Goal: Task Accomplishment & Management: Manage account settings

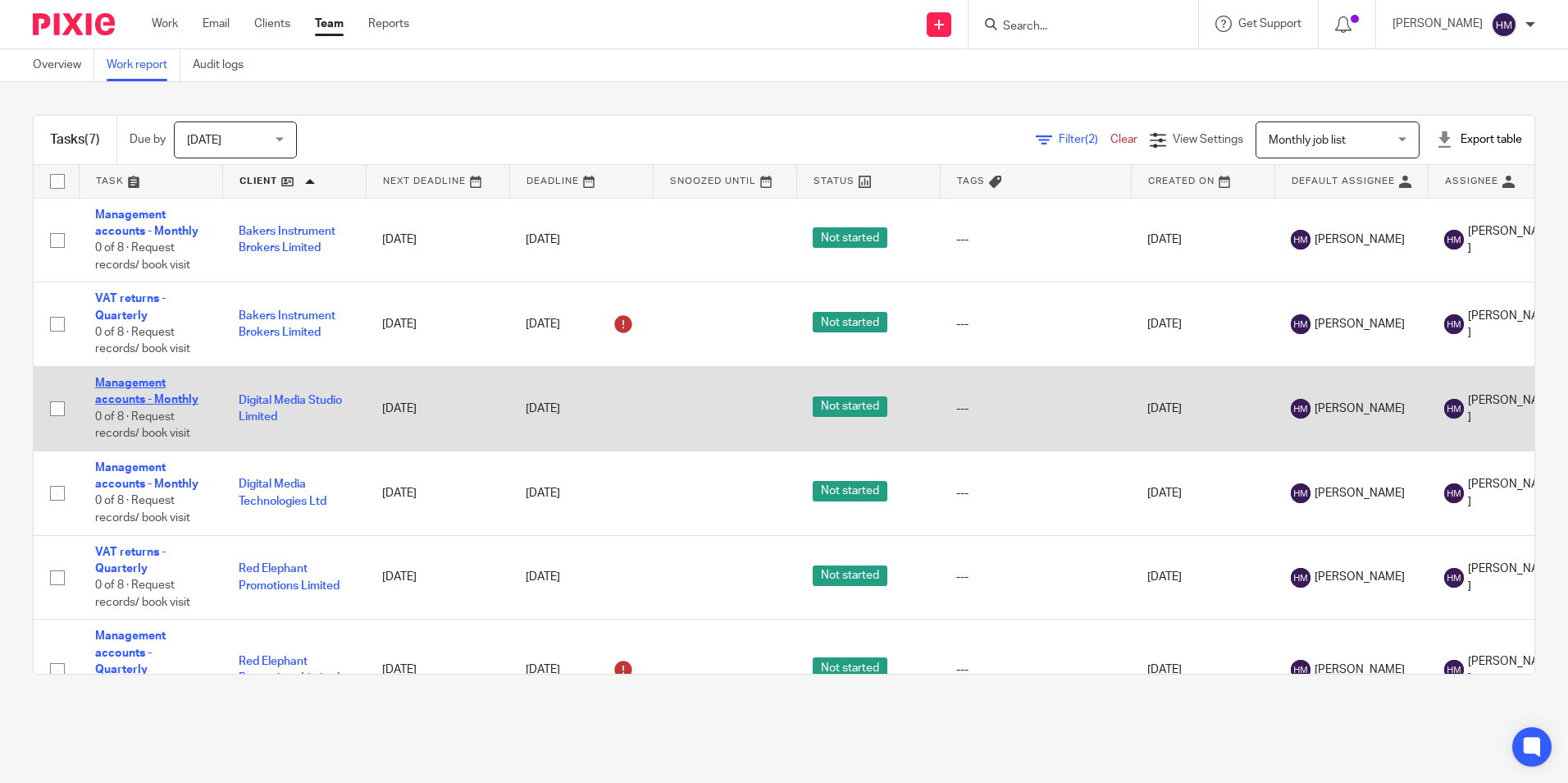
click at [153, 401] on link "Management accounts - Monthly" at bounding box center [146, 391] width 103 height 28
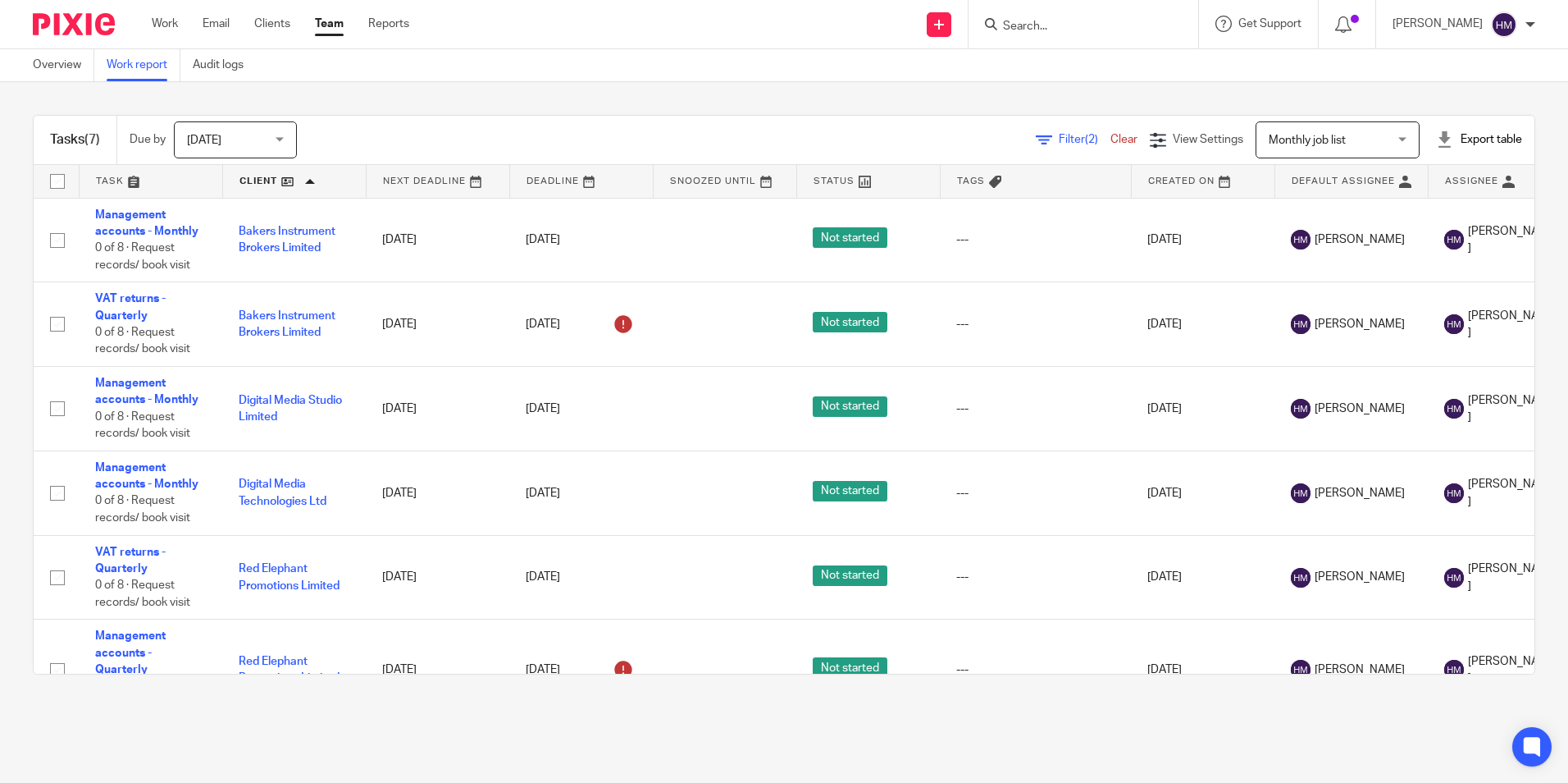
click at [268, 184] on link at bounding box center [294, 181] width 143 height 33
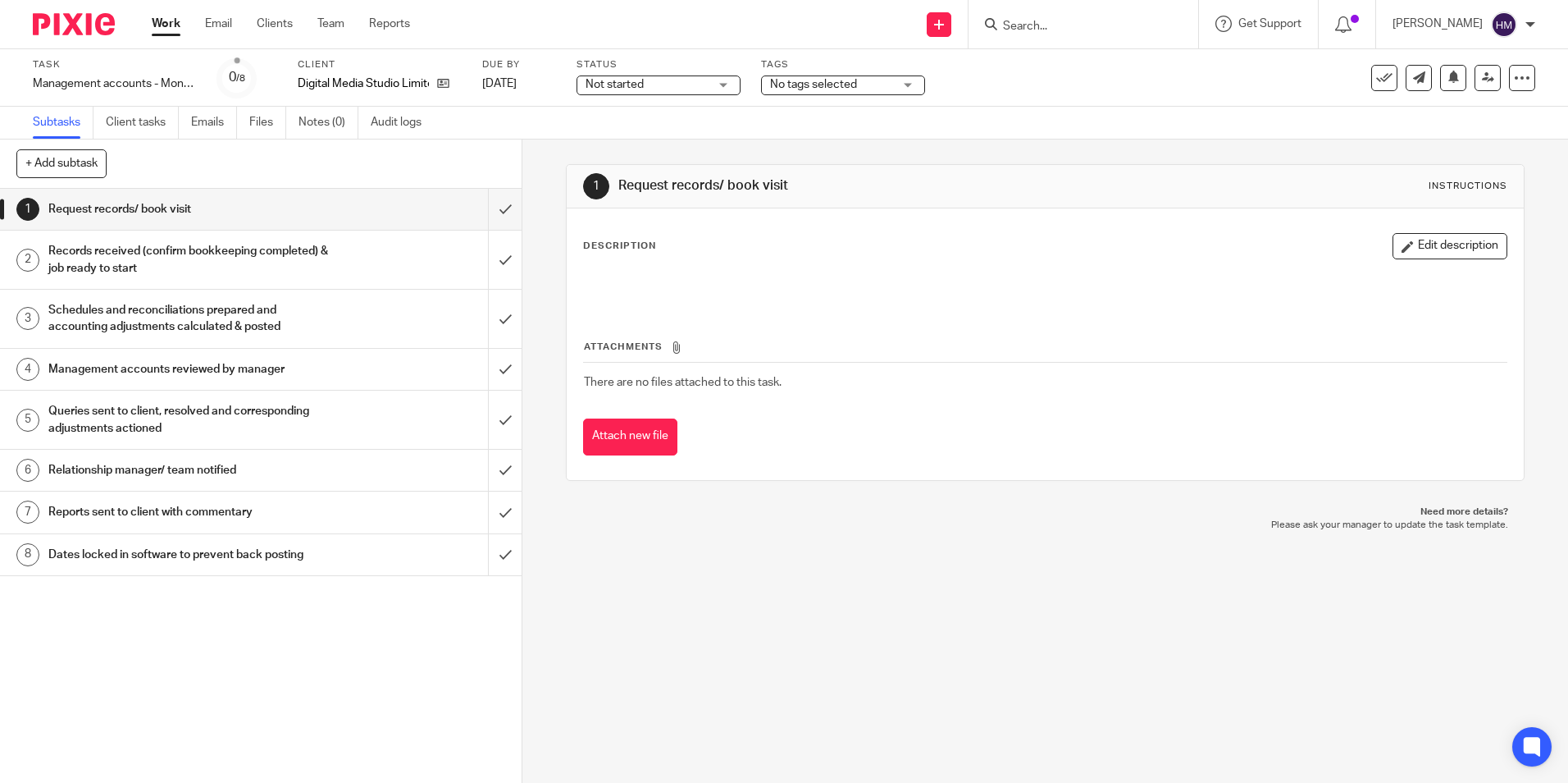
click at [713, 89] on div "Not started Not started" at bounding box center [658, 85] width 164 height 20
click at [674, 139] on li "In progress" at bounding box center [659, 145] width 163 height 34
click at [830, 84] on span "No tags selected" at bounding box center [813, 84] width 87 height 11
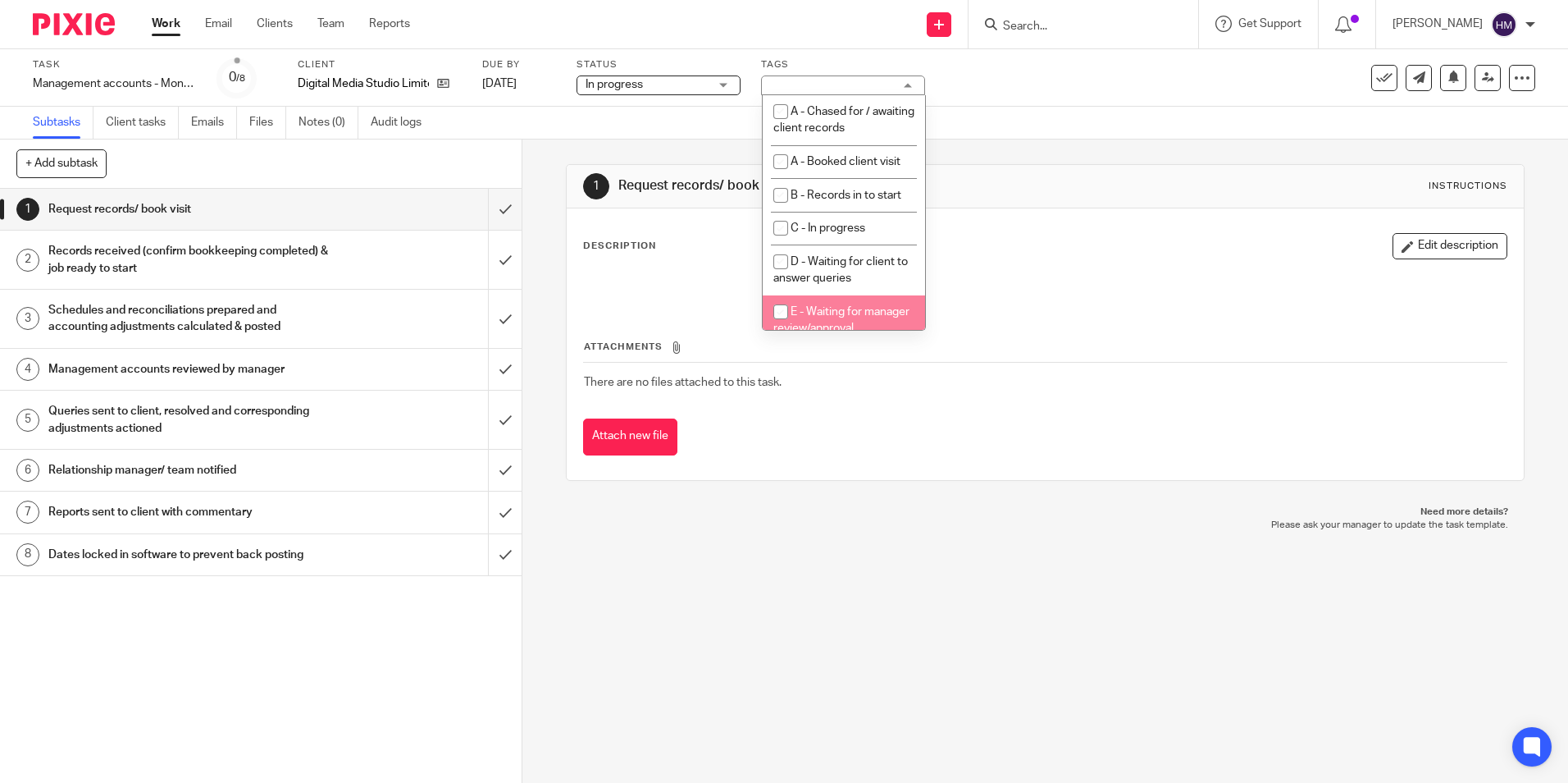
click at [784, 319] on input "checkbox" at bounding box center [781, 311] width 32 height 32
checkbox input "true"
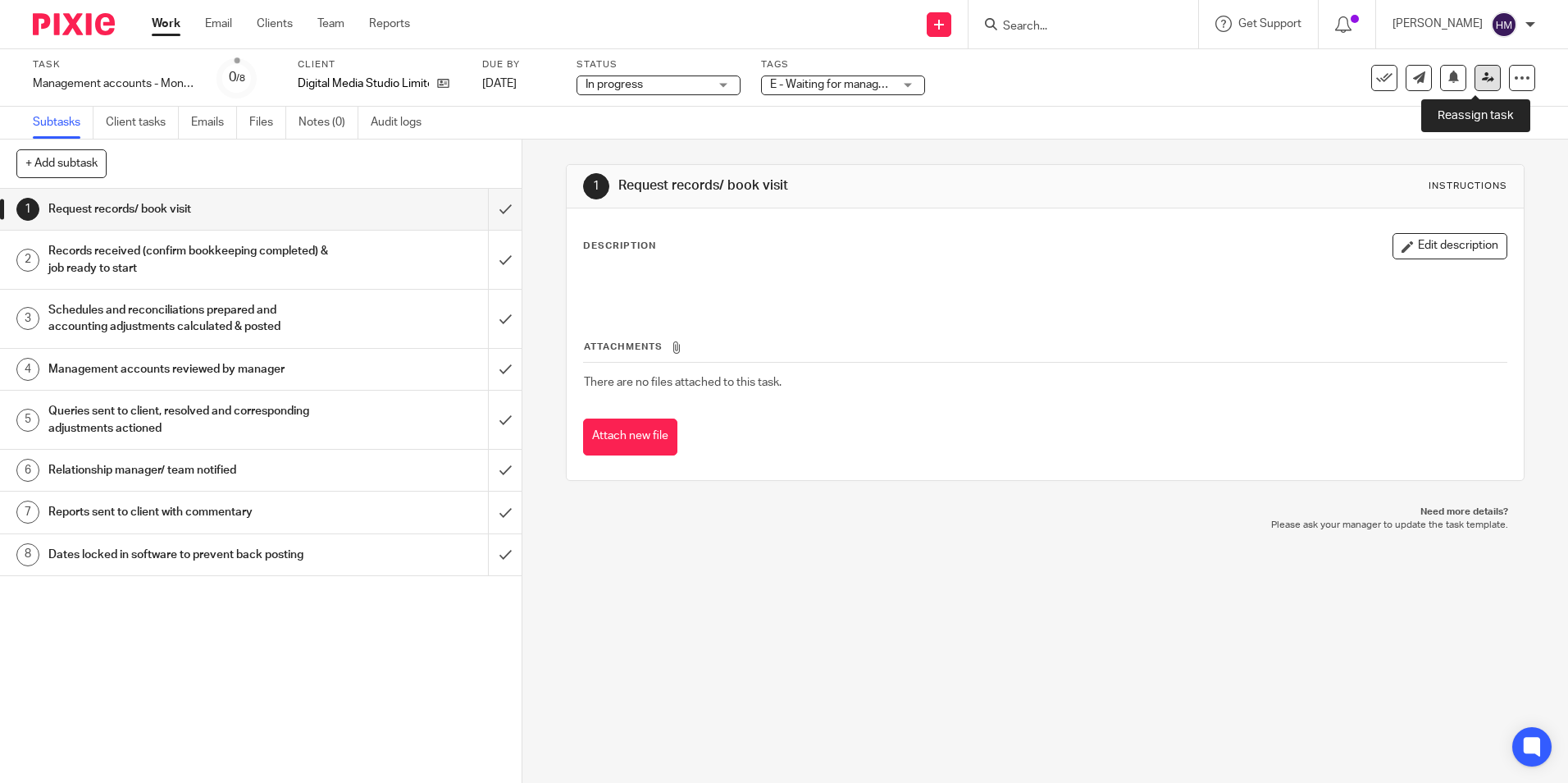
click at [1482, 77] on icon at bounding box center [1488, 78] width 12 height 12
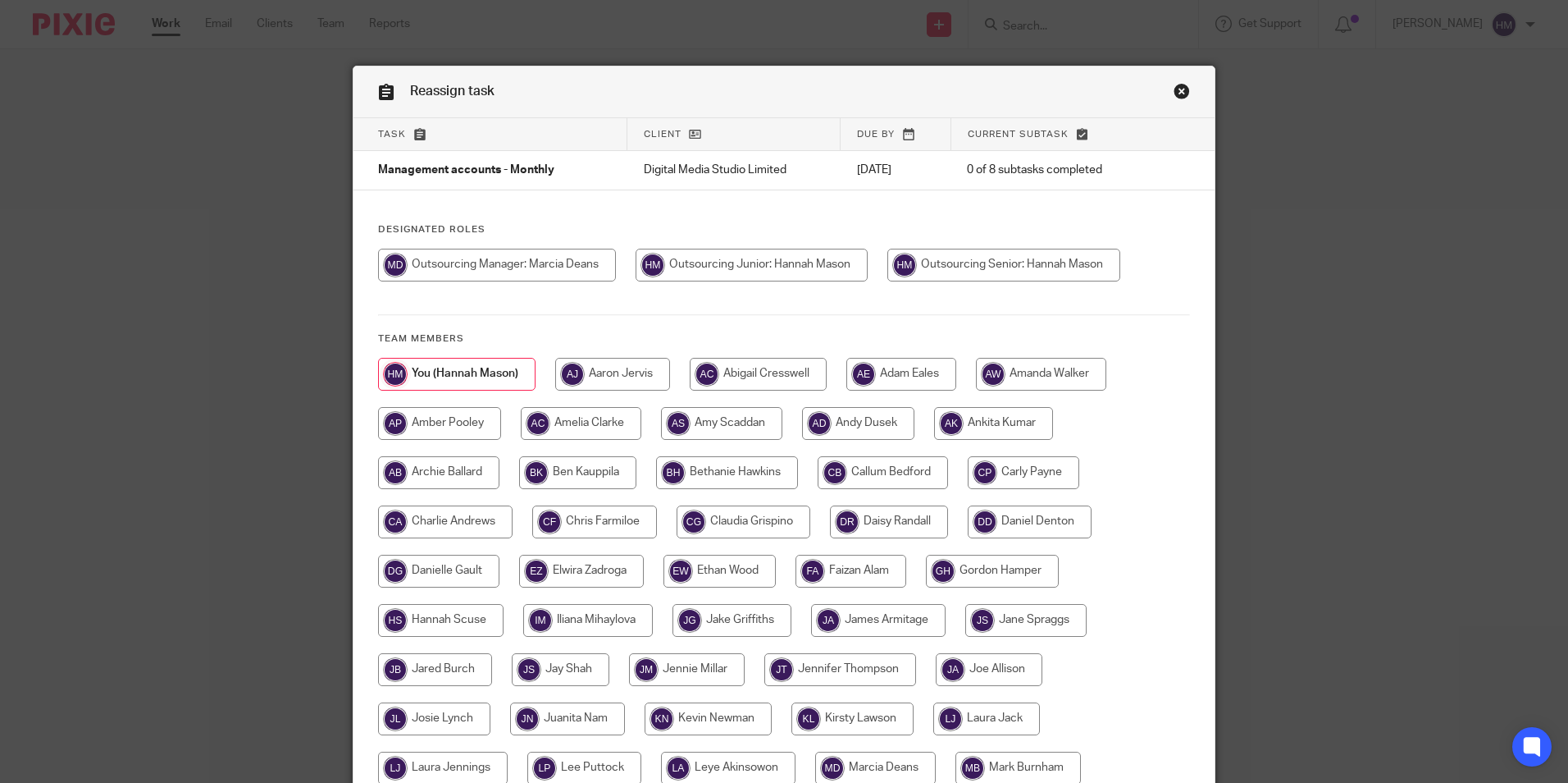
click at [561, 263] on input "radio" at bounding box center [497, 265] width 238 height 33
radio input "true"
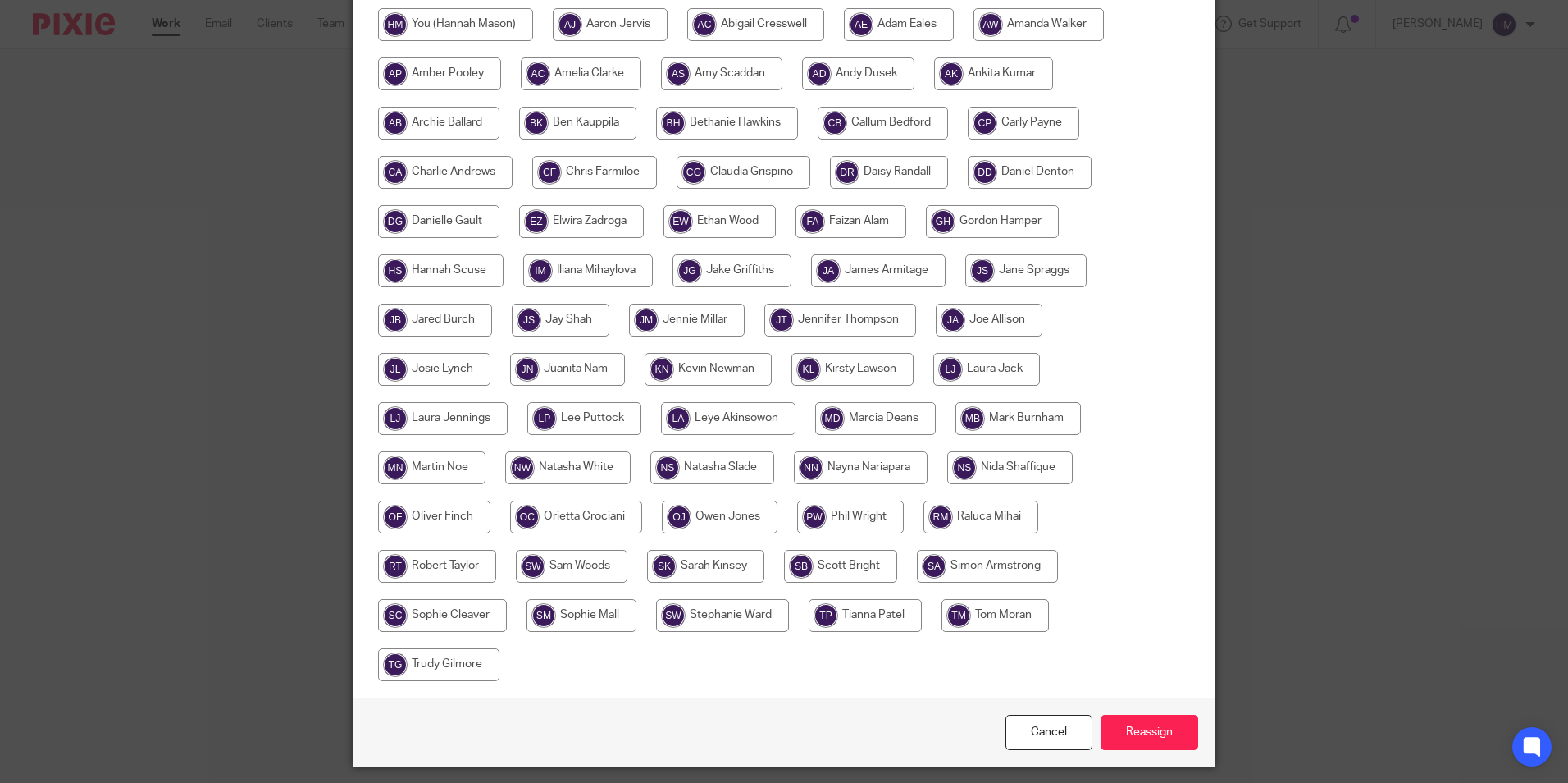
scroll to position [399, 0]
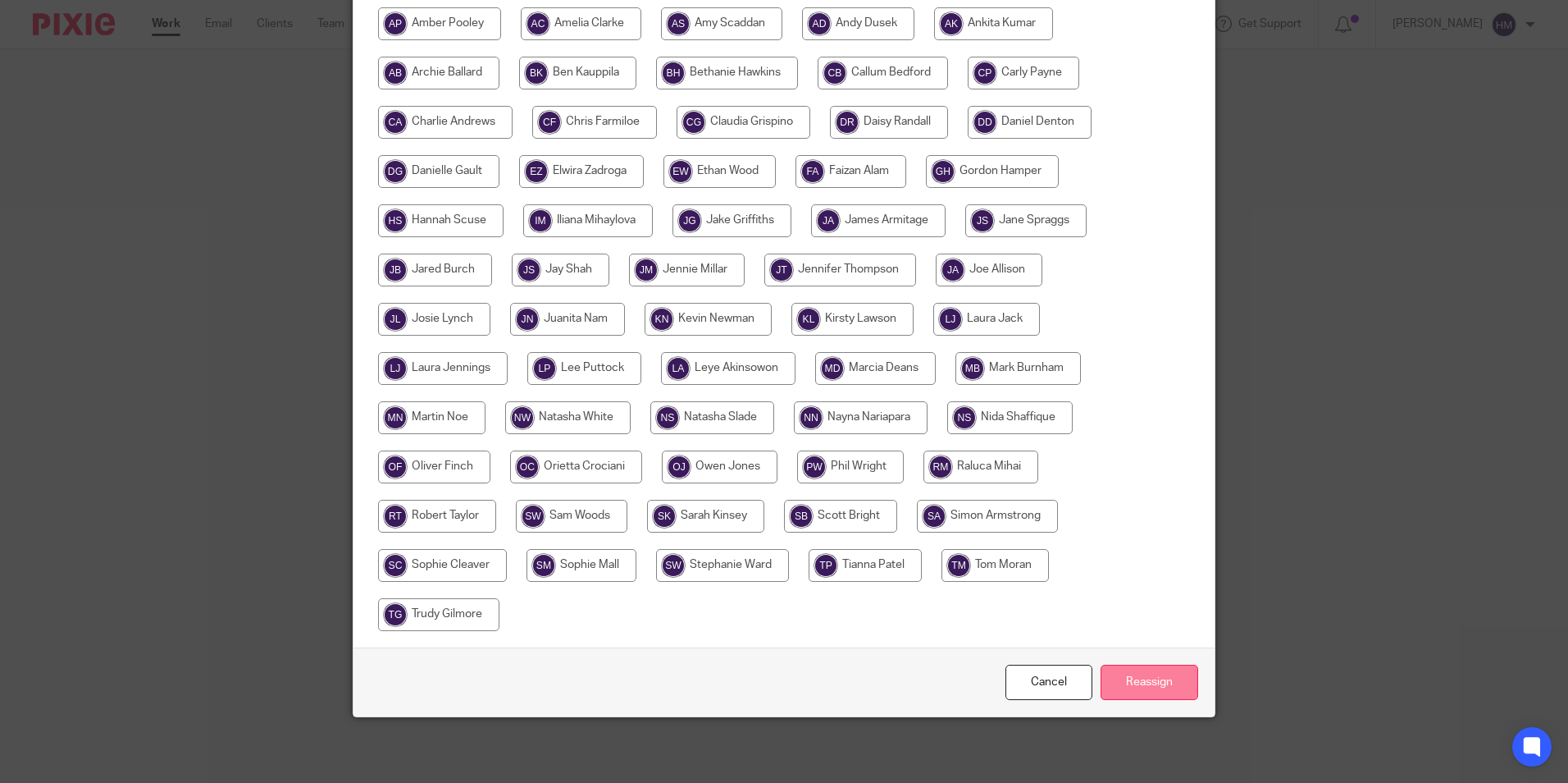
click at [1125, 673] on input "Reassign" at bounding box center [1149, 682] width 98 height 35
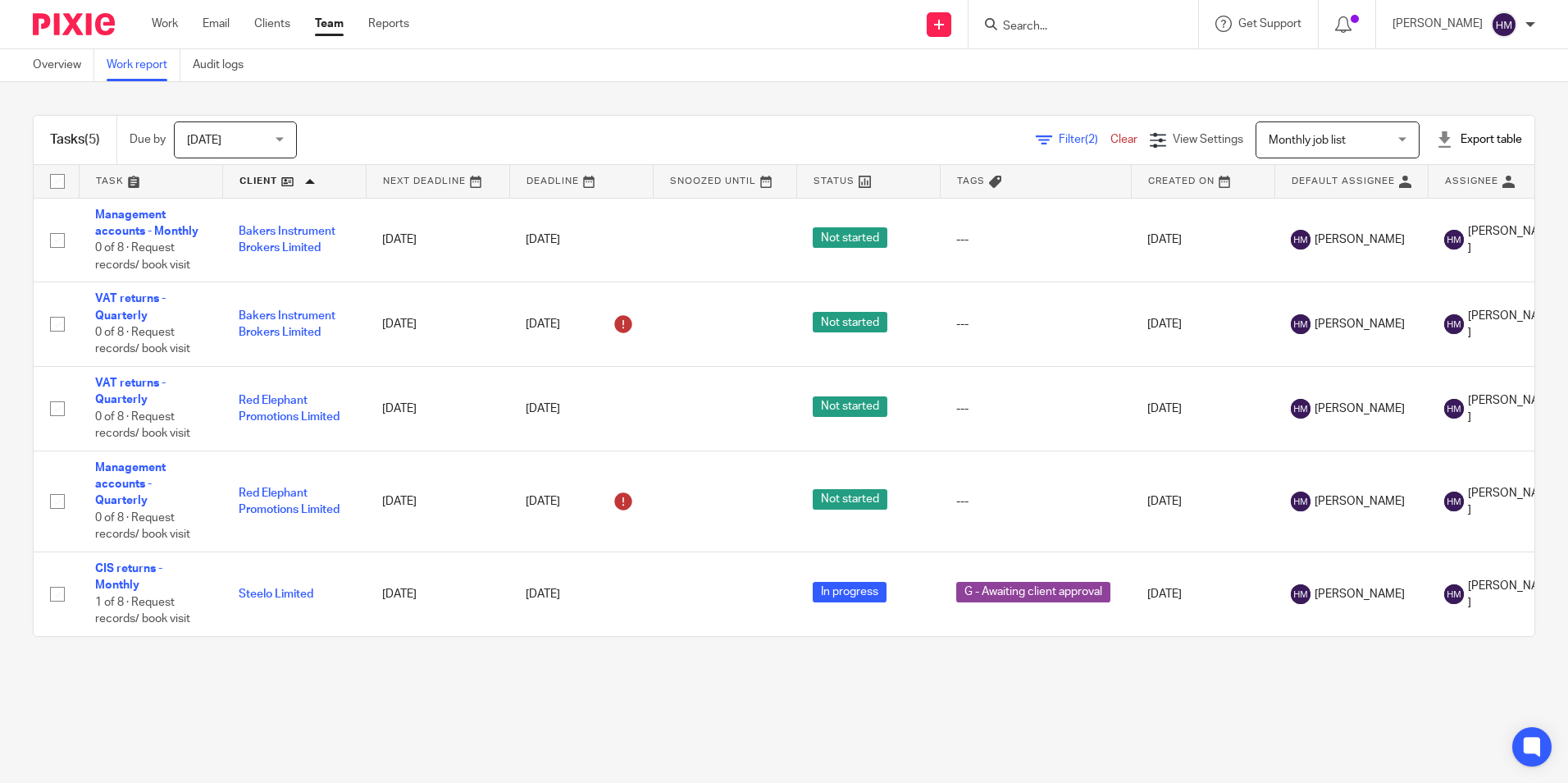
click at [267, 184] on link at bounding box center [294, 181] width 143 height 33
